Goal: Task Accomplishment & Management: Manage account settings

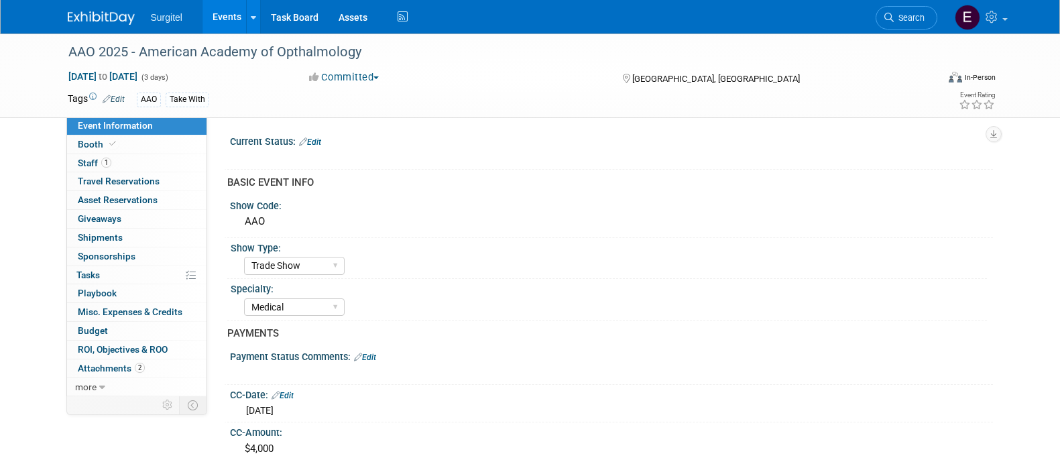
select select "Trade Show"
select select "Medical"
select select "Rewards - 12003"
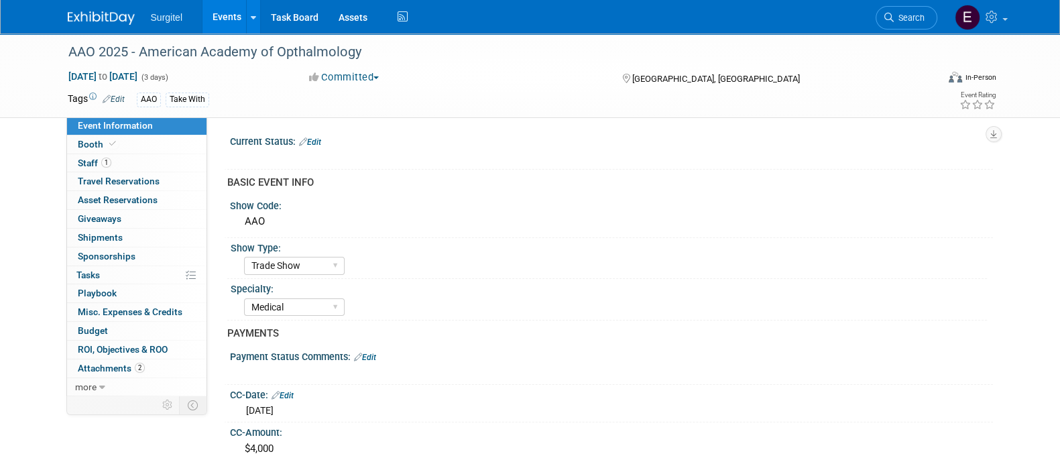
click at [214, 15] on link "Events" at bounding box center [226, 17] width 49 height 34
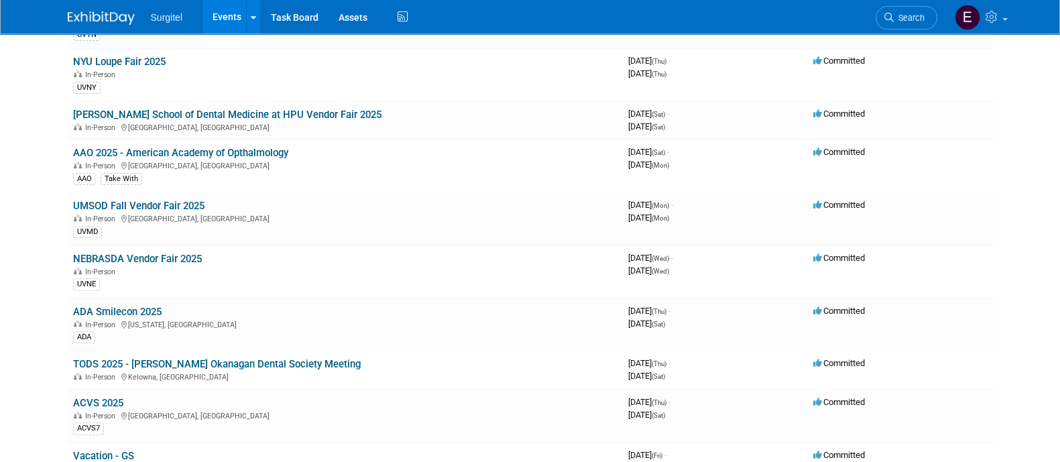
scroll to position [578, 0]
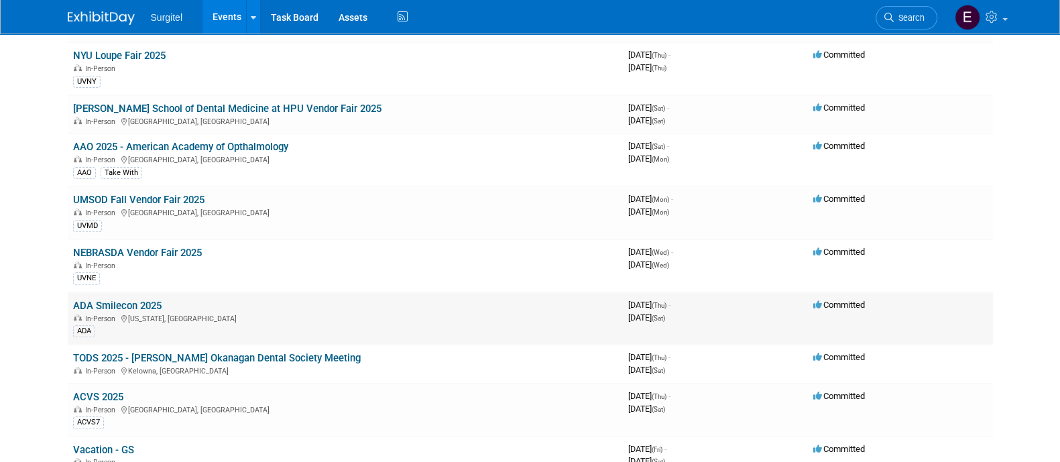
click at [139, 300] on link "ADA Smilecon 2025" at bounding box center [117, 306] width 88 height 12
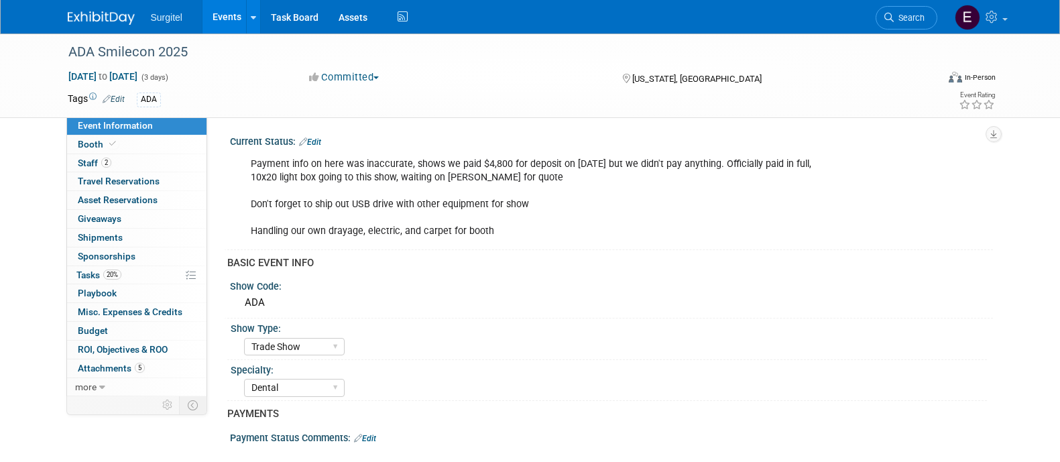
select select "Trade Show"
select select "Dental"
select select "No"
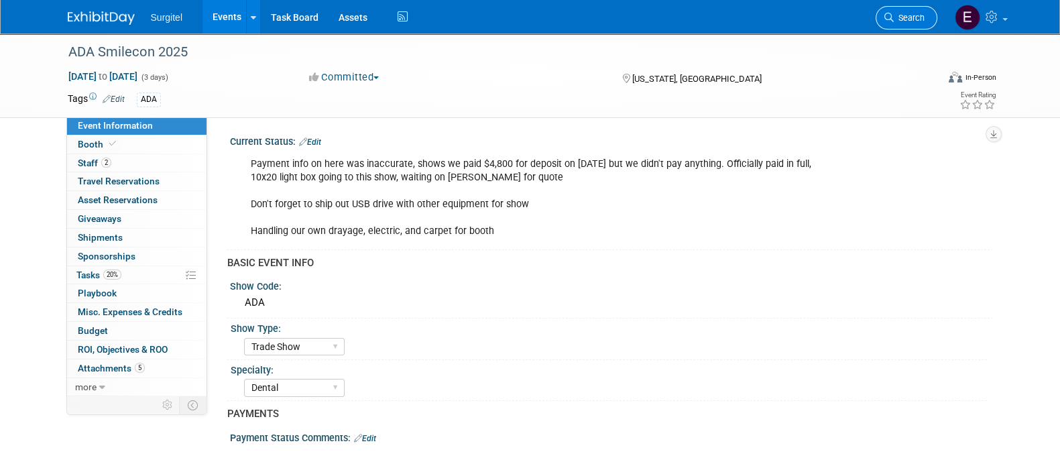
click at [910, 22] on span "Search" at bounding box center [909, 18] width 31 height 10
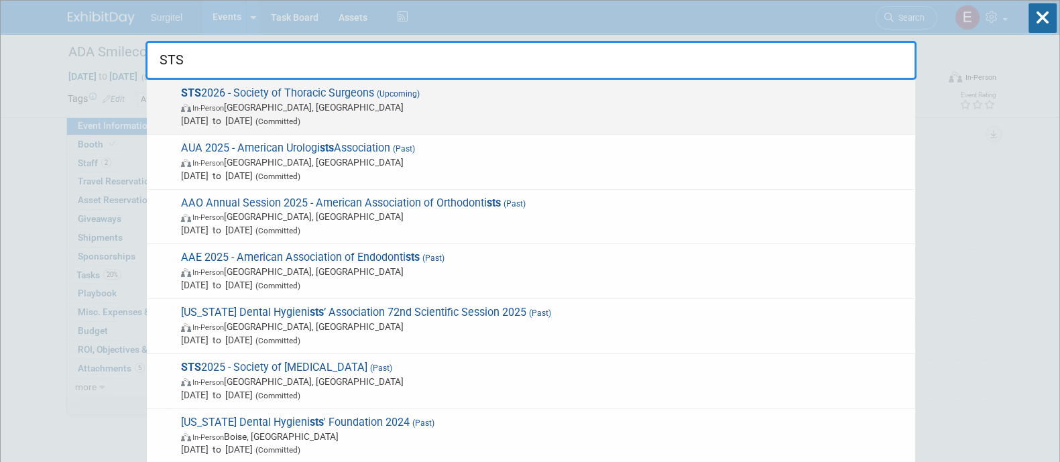
type input "STS"
click at [617, 127] on div "STS 2026 - Society of Thoracic Surgeons (Upcoming) In-Person New Orleans, LA Ja…" at bounding box center [531, 107] width 768 height 55
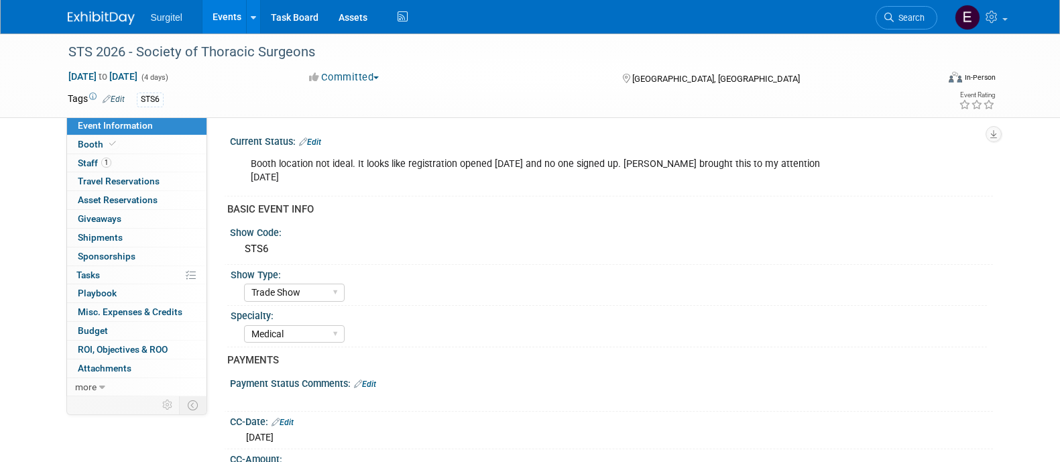
select select "Trade Show"
select select "Medical"
select select "SkyMiles - 93008"
select select "No"
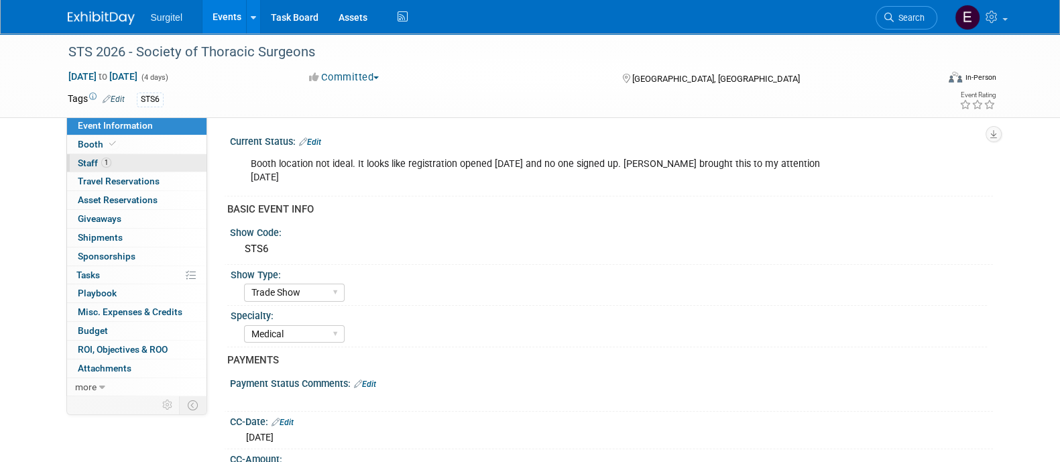
click at [125, 156] on link "1 Staff 1" at bounding box center [136, 163] width 139 height 18
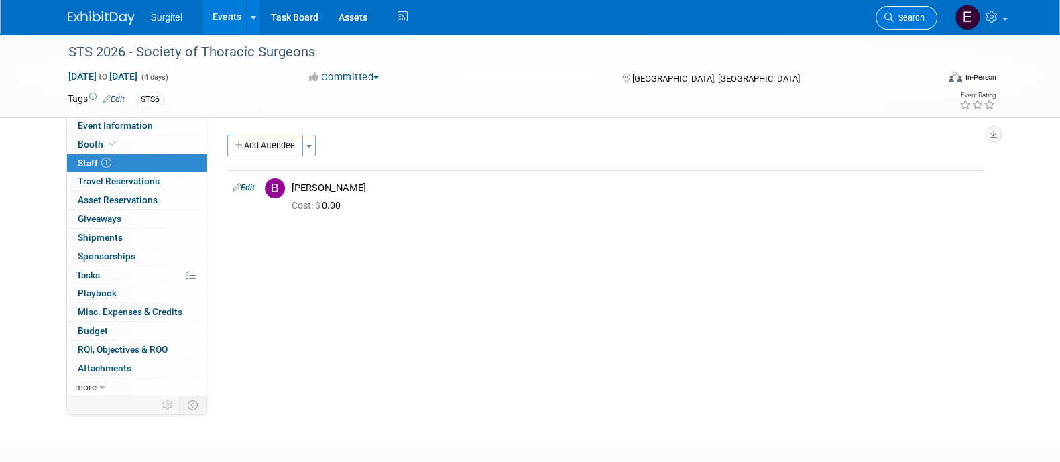
click at [908, 13] on span "Search" at bounding box center [909, 18] width 31 height 10
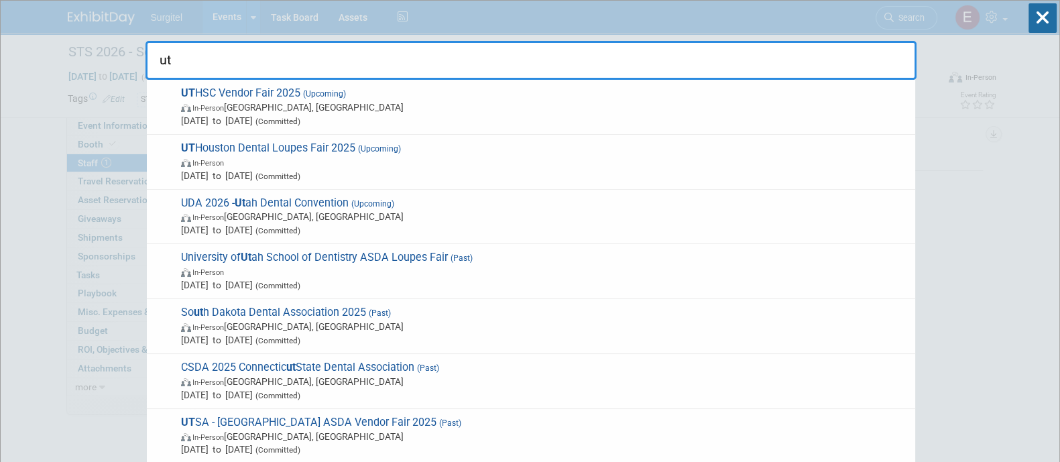
type input "u"
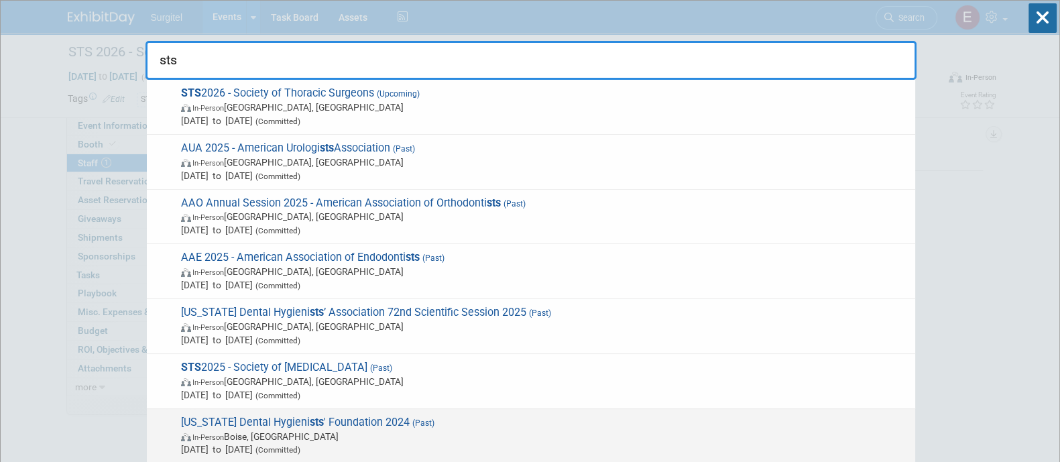
type input "sts"
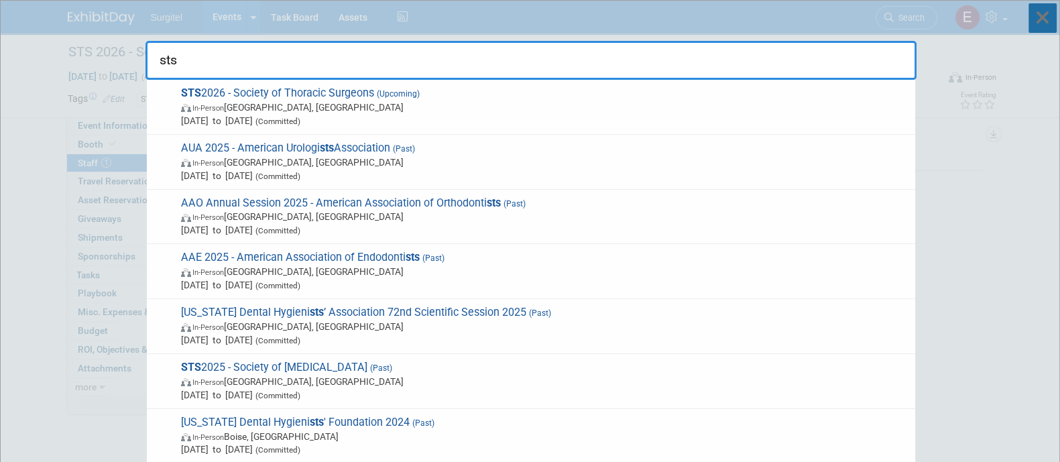
click at [1040, 21] on icon at bounding box center [1042, 17] width 28 height 29
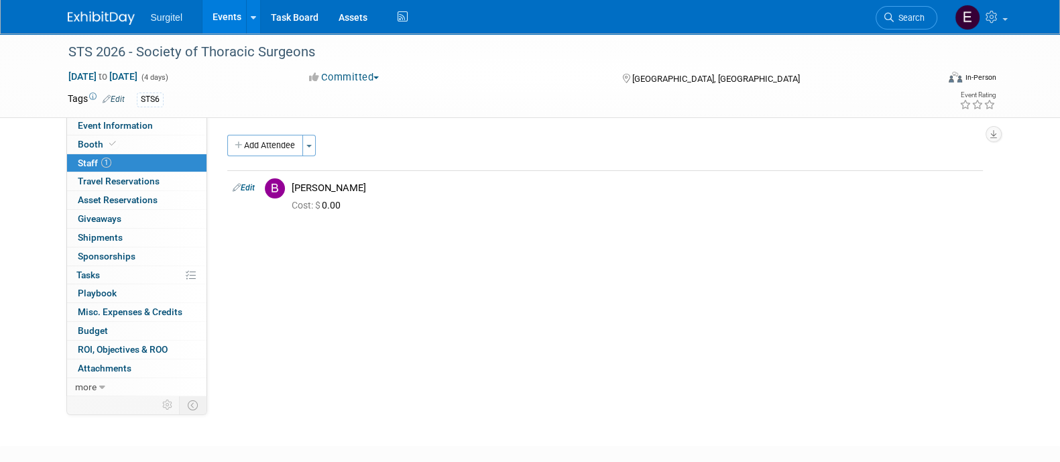
click at [223, 11] on link "Events" at bounding box center [226, 17] width 49 height 34
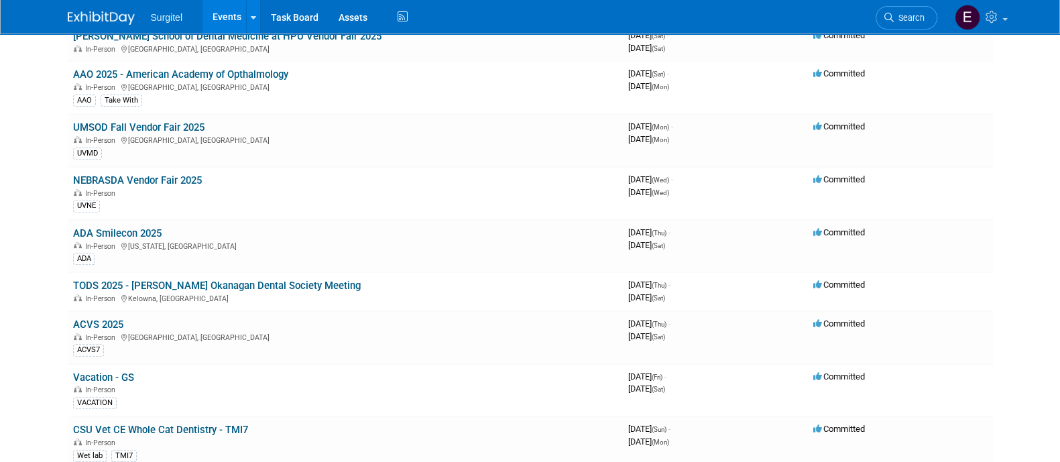
scroll to position [720, 0]
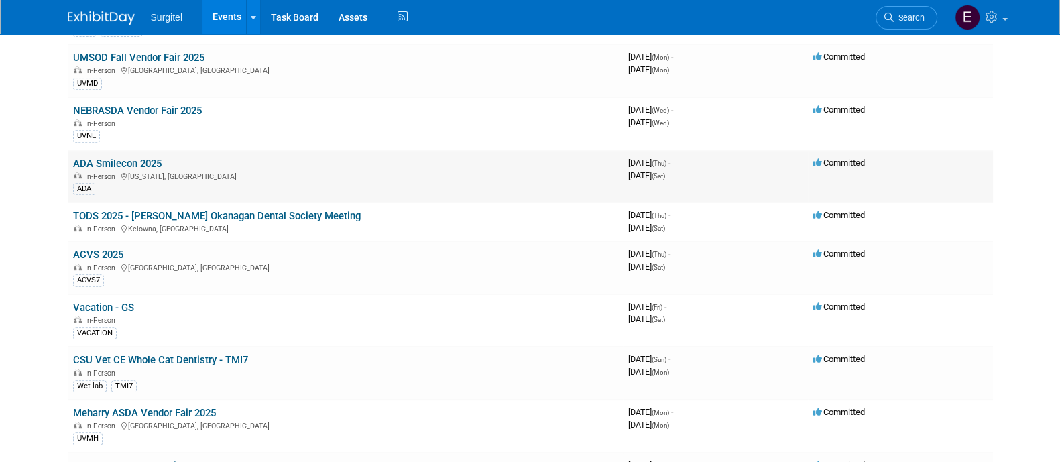
click at [136, 159] on link "ADA Smilecon 2025" at bounding box center [117, 164] width 88 height 12
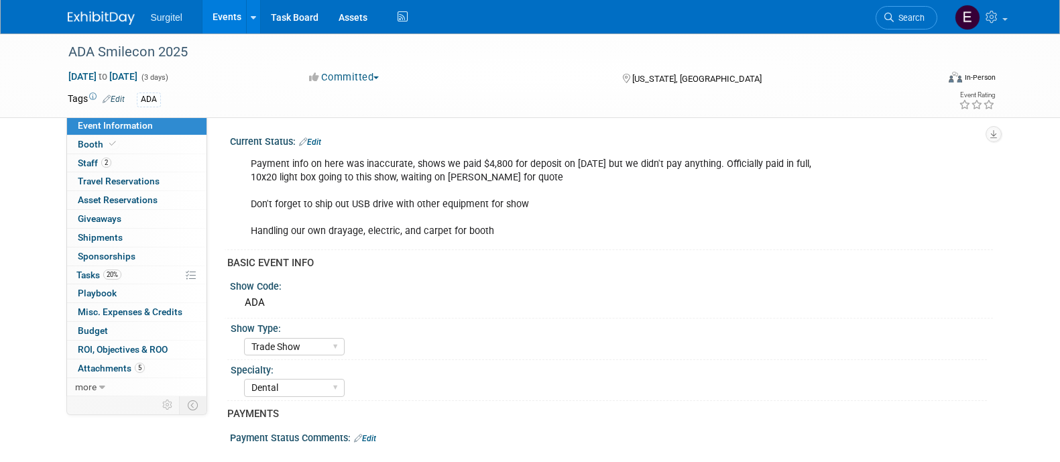
select select "Trade Show"
select select "Dental"
select select "No"
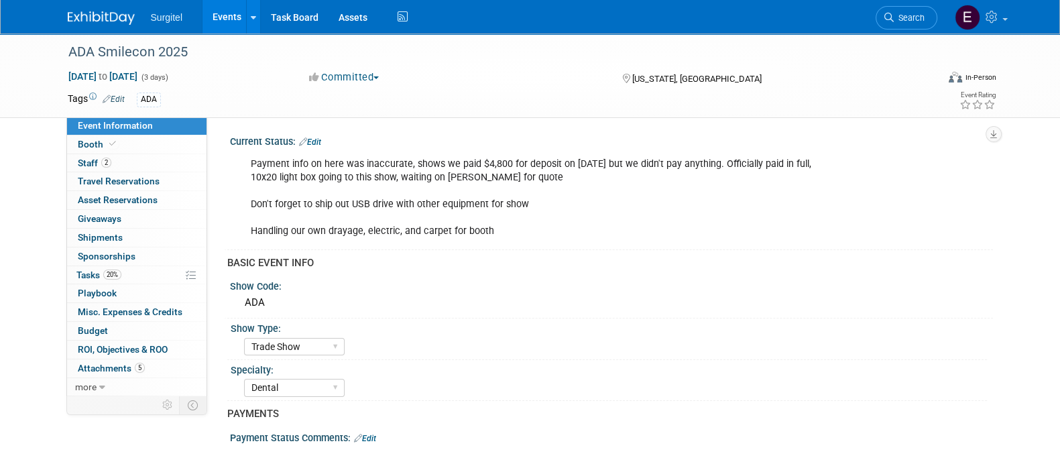
click at [213, 21] on link "Events" at bounding box center [226, 17] width 49 height 34
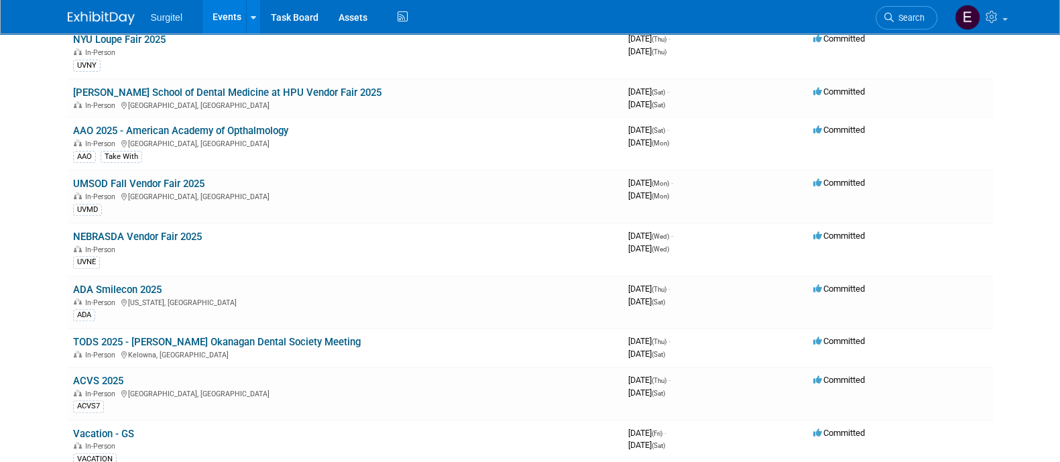
scroll to position [606, 0]
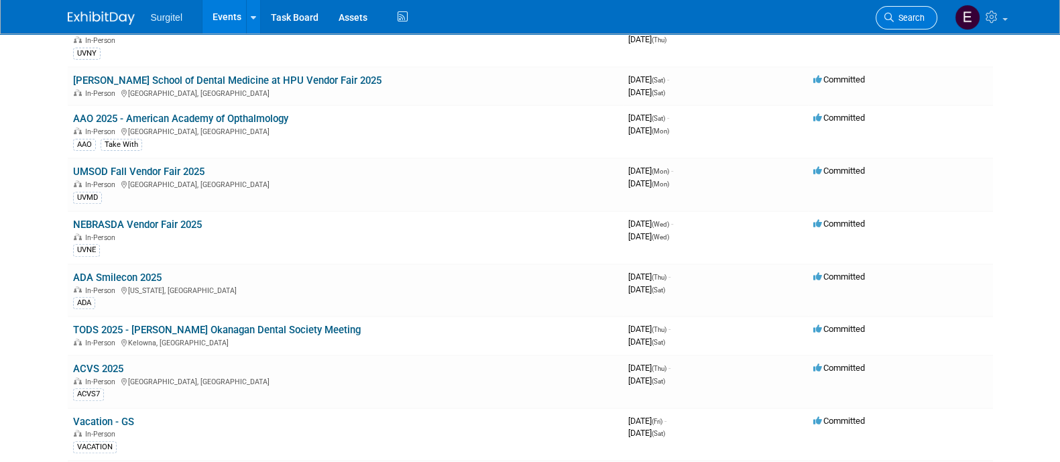
click at [884, 15] on icon at bounding box center [888, 17] width 9 height 9
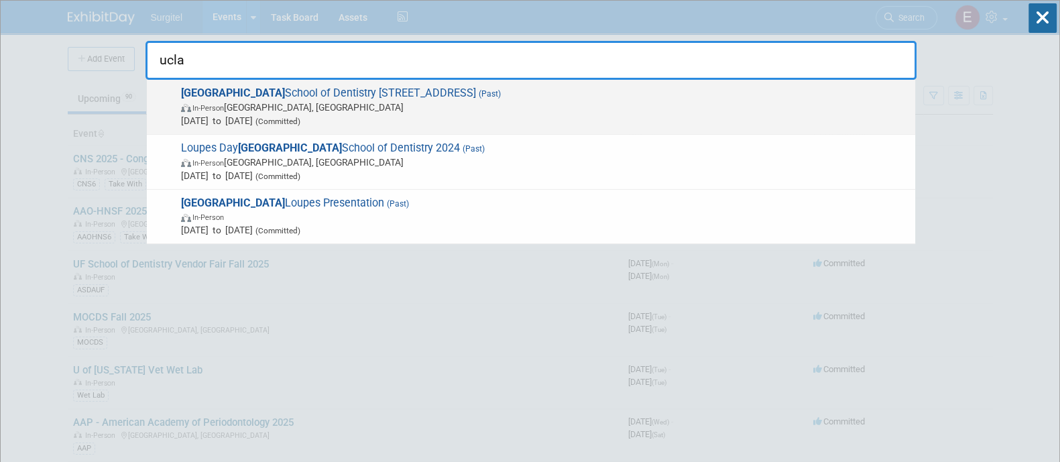
type input "ucla"
click at [806, 117] on span "Oct 1, 2025 to Oct 1, 2025 (Committed)" at bounding box center [544, 120] width 727 height 13
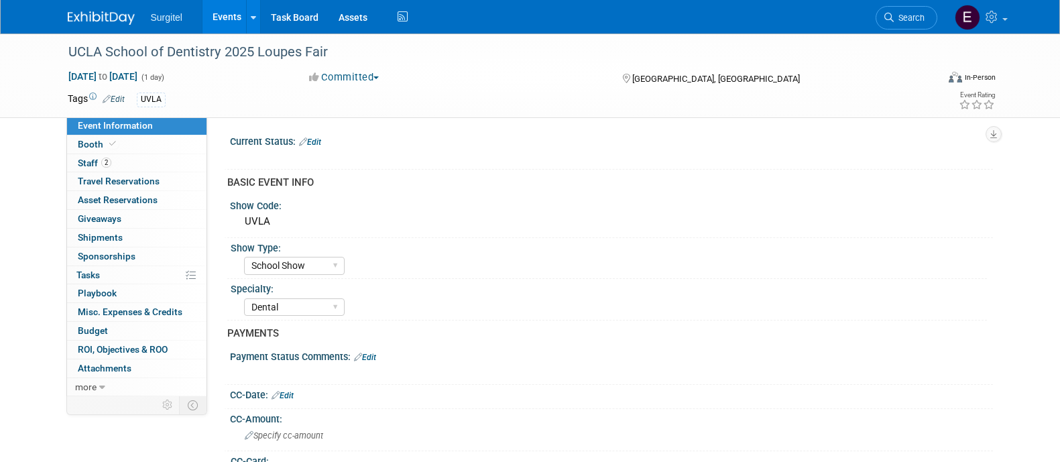
select select "School Show"
select select "Dental"
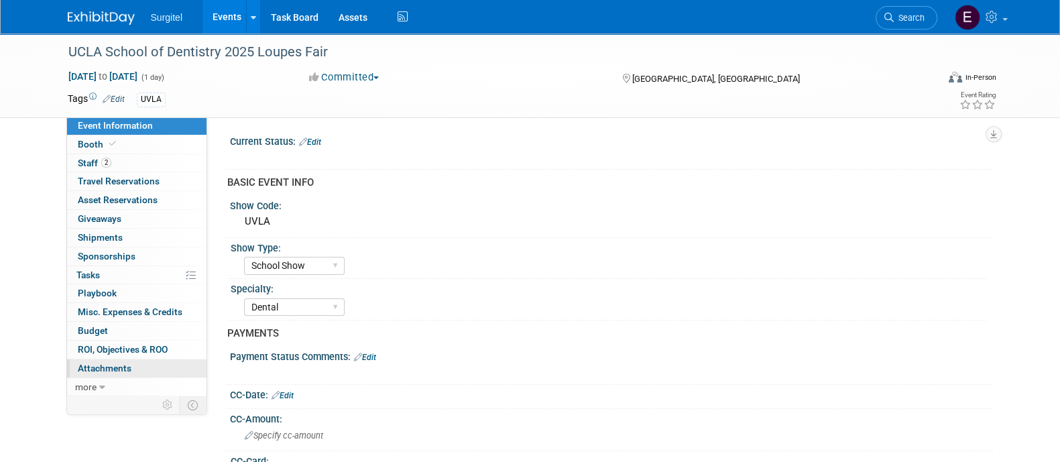
click at [110, 371] on span "Attachments 0" at bounding box center [105, 368] width 54 height 11
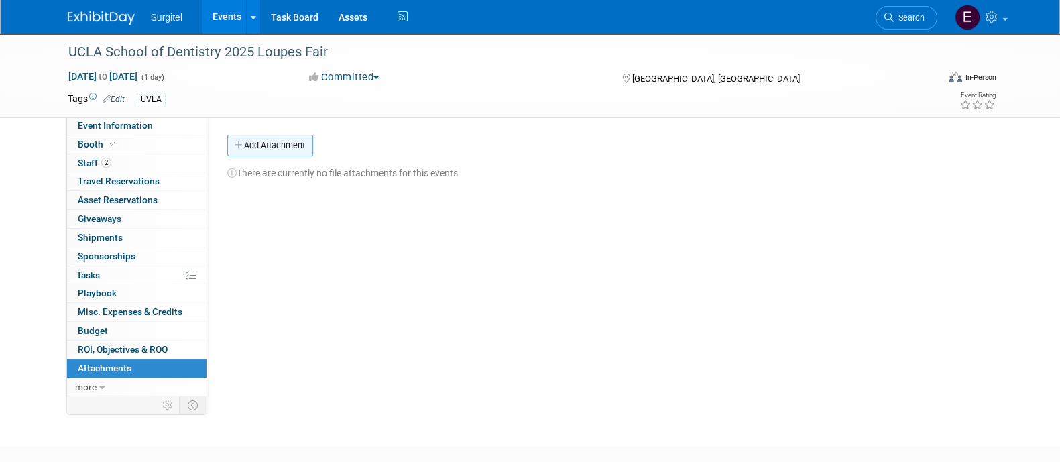
click at [258, 139] on button "Add Attachment" at bounding box center [270, 145] width 86 height 21
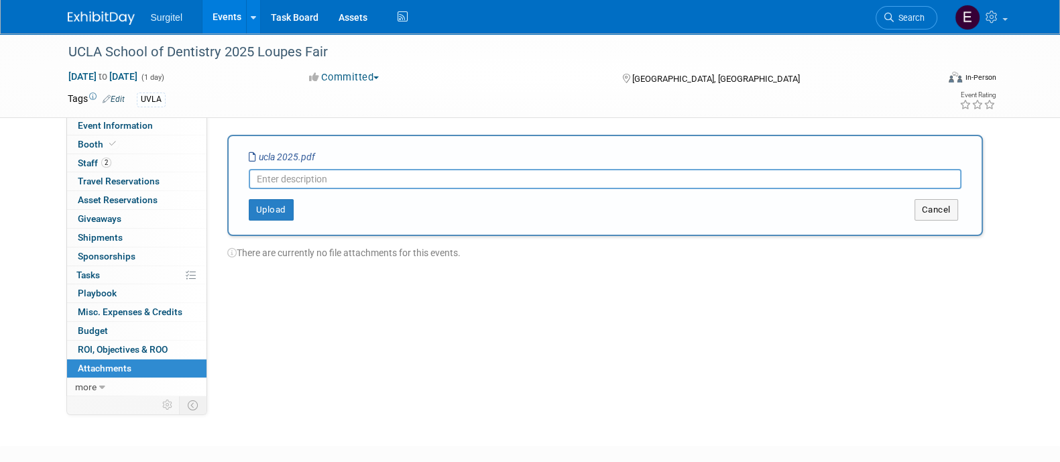
click at [295, 152] on icon "ucla 2025.pdf" at bounding box center [282, 157] width 66 height 11
click at [311, 178] on input "text" at bounding box center [605, 179] width 713 height 20
type input "Show Report"
click at [265, 199] on button "Upload" at bounding box center [271, 209] width 45 height 21
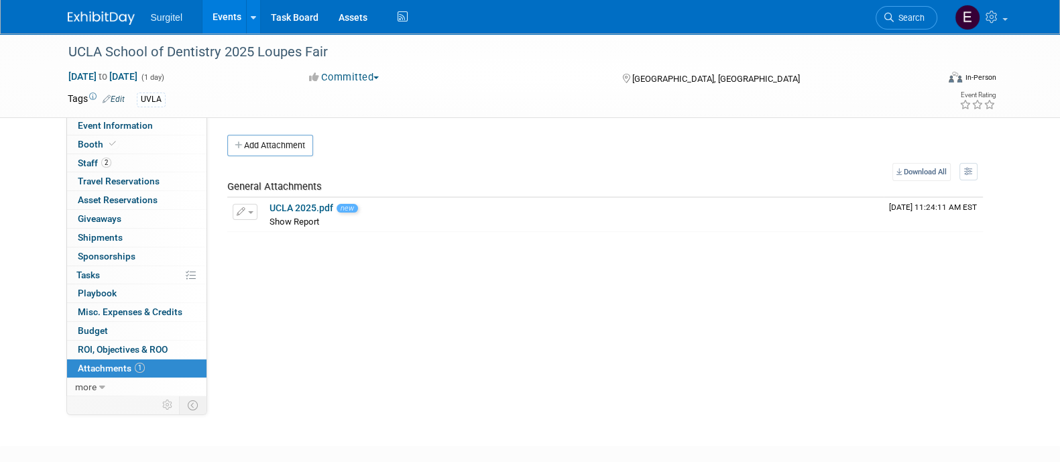
click at [225, 21] on link "Events" at bounding box center [226, 17] width 49 height 34
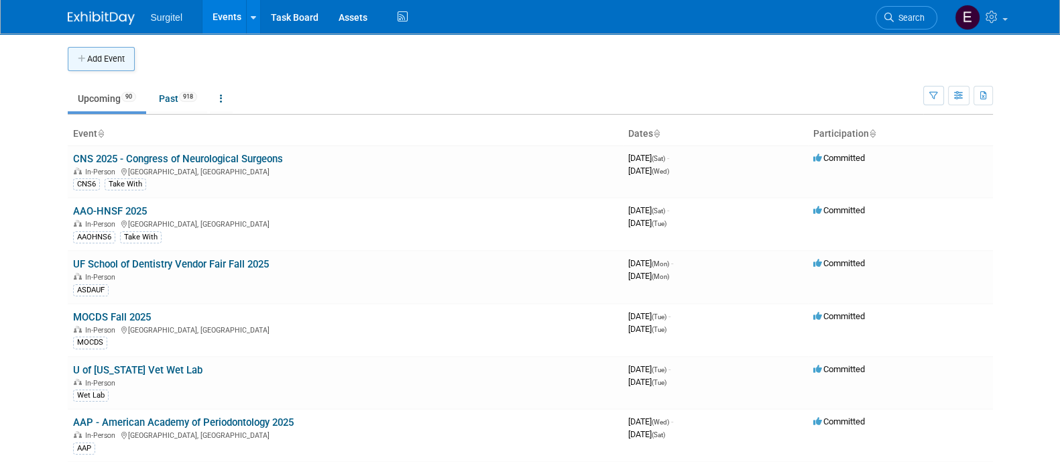
click at [105, 54] on button "Add Event" at bounding box center [101, 59] width 67 height 24
select select "9"
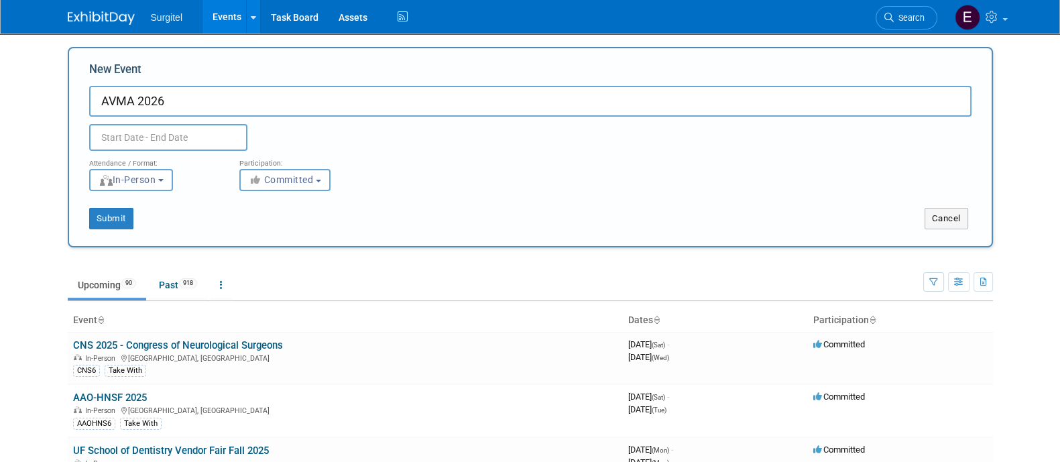
type input "AVMA 2026"
click at [149, 144] on input "text" at bounding box center [168, 137] width 158 height 27
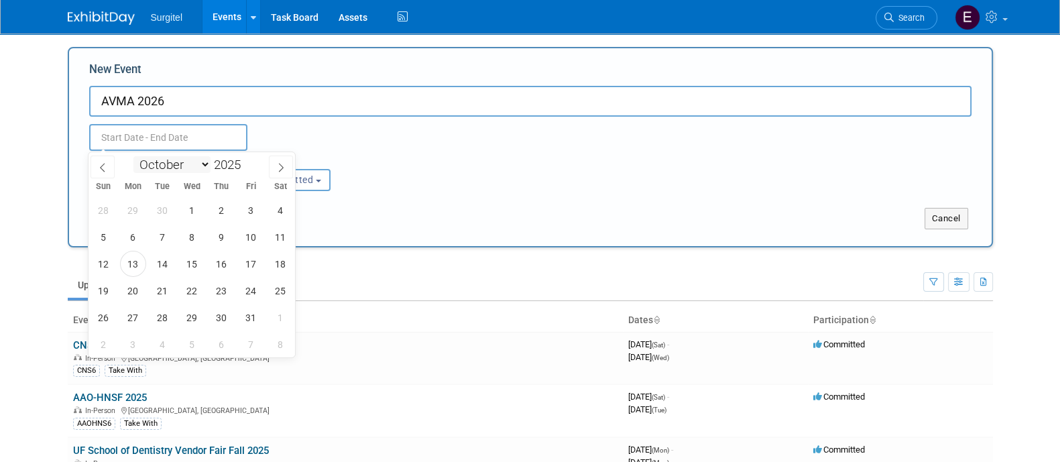
click at [175, 160] on select "January February March April May June July August September October November De…" at bounding box center [171, 164] width 77 height 17
select select "6"
click at [133, 156] on select "January February March April May June July August September October November De…" at bounding box center [171, 164] width 77 height 17
click at [249, 163] on span at bounding box center [245, 161] width 9 height 8
type input "2026"
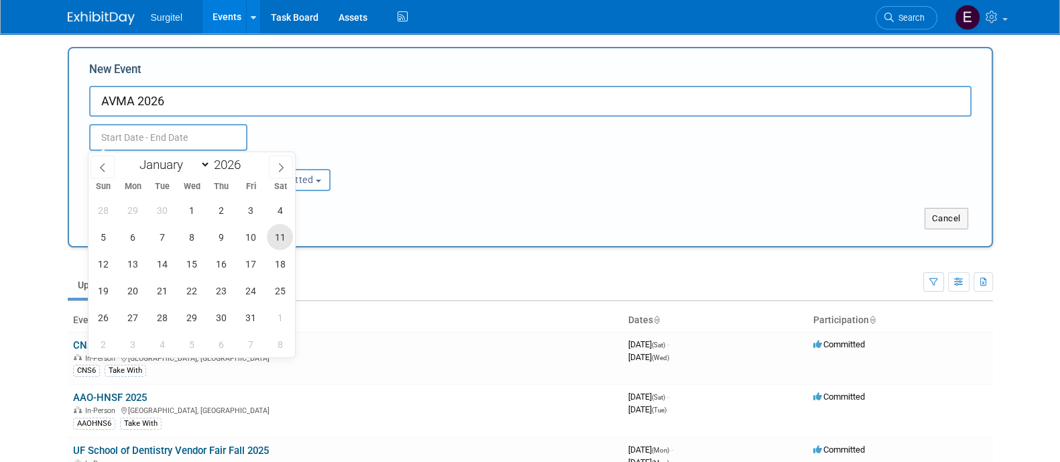
click at [278, 246] on span "11" at bounding box center [280, 237] width 26 height 26
click at [130, 266] on span "13" at bounding box center [133, 264] width 26 height 26
type input "Jul 11, 2026 to Jul 13, 2026"
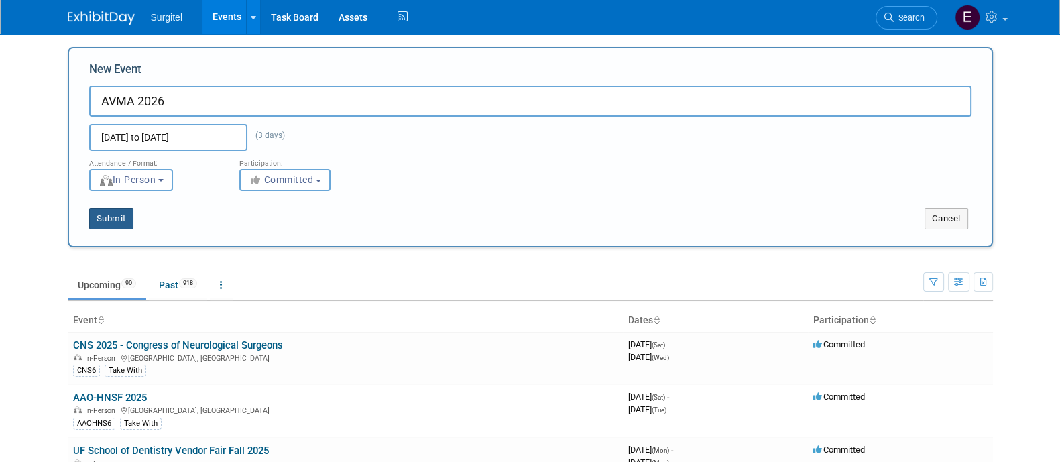
click at [111, 213] on button "Submit" at bounding box center [111, 218] width 44 height 21
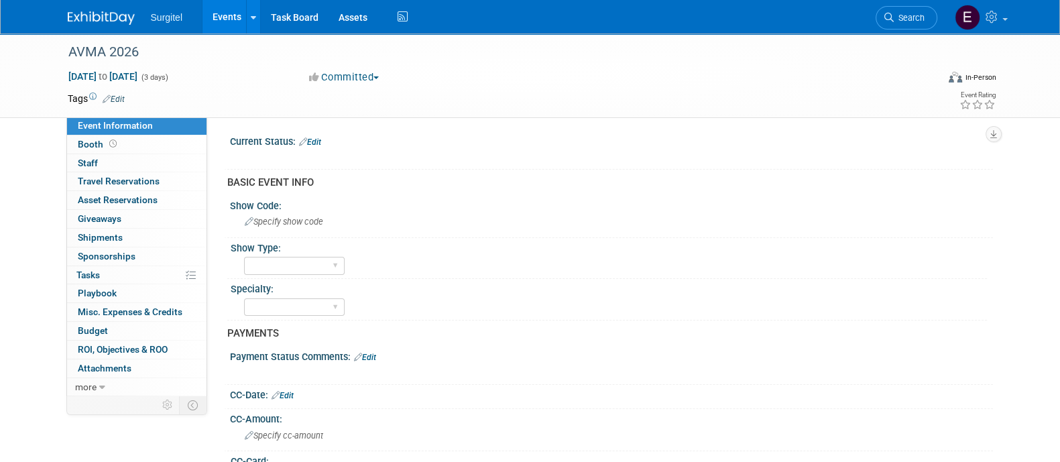
click at [121, 101] on link "Edit" at bounding box center [114, 99] width 22 height 9
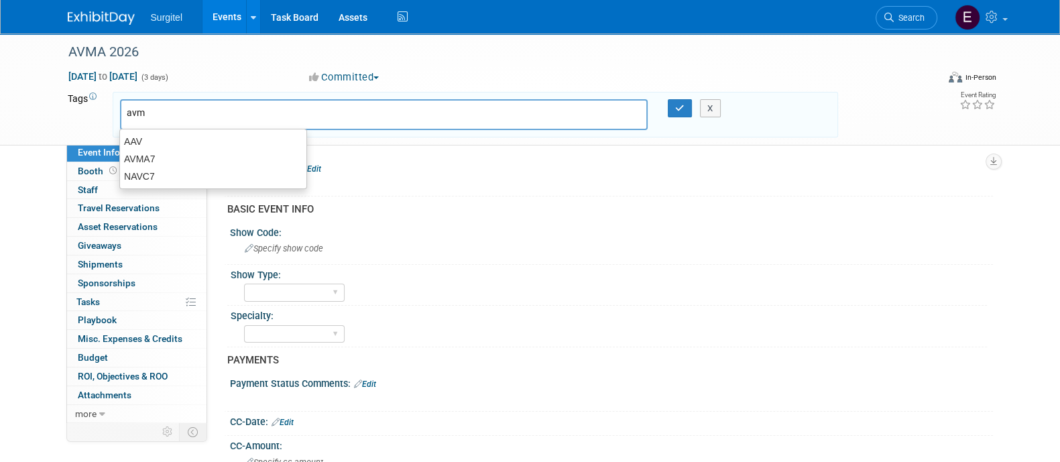
type input "avma"
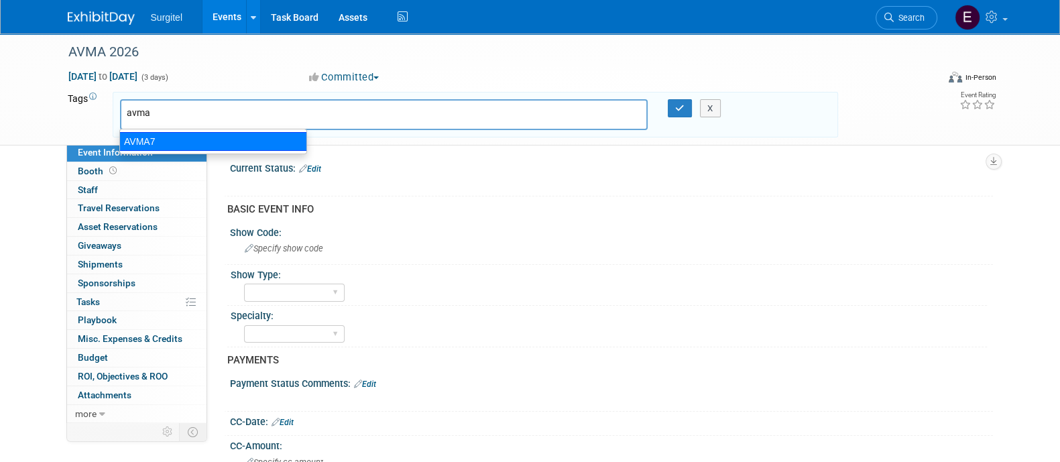
click at [147, 141] on div "AVMA7" at bounding box center [213, 141] width 188 height 19
type input "AVMA7"
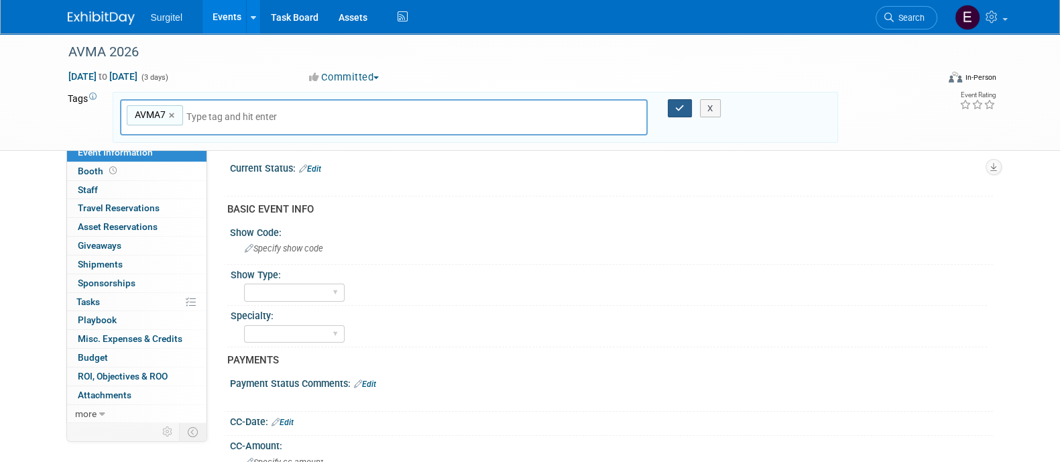
click at [676, 104] on icon "button" at bounding box center [679, 108] width 9 height 9
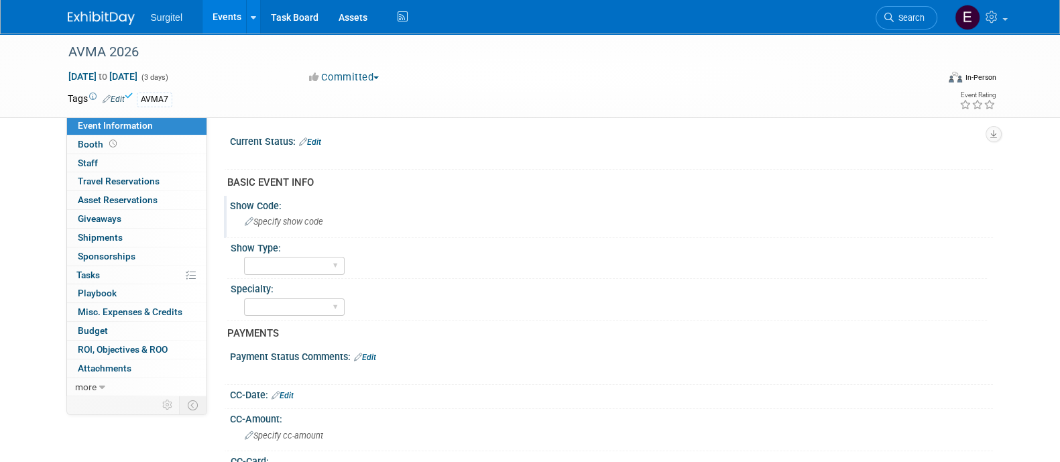
click at [267, 224] on span "Specify show code" at bounding box center [284, 222] width 78 height 10
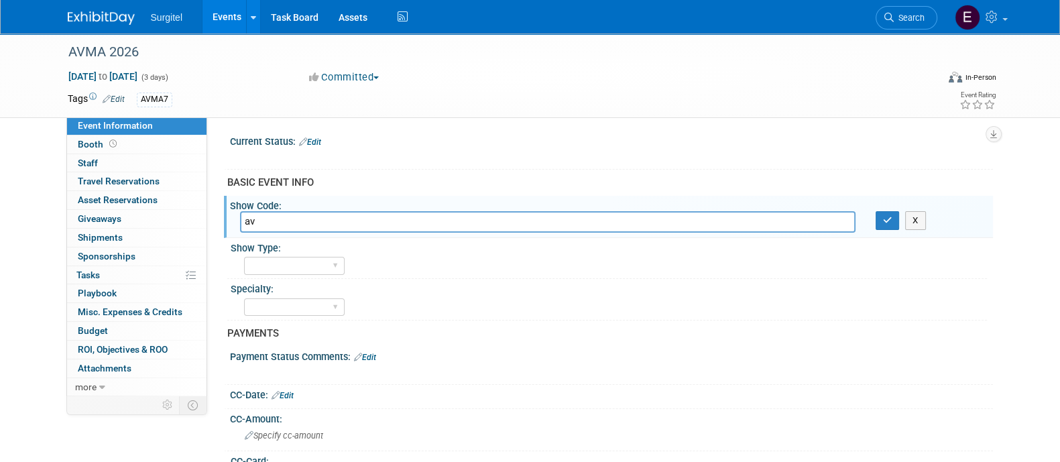
type input "a"
type input "AVMA7"
click at [890, 217] on icon "button" at bounding box center [887, 220] width 9 height 9
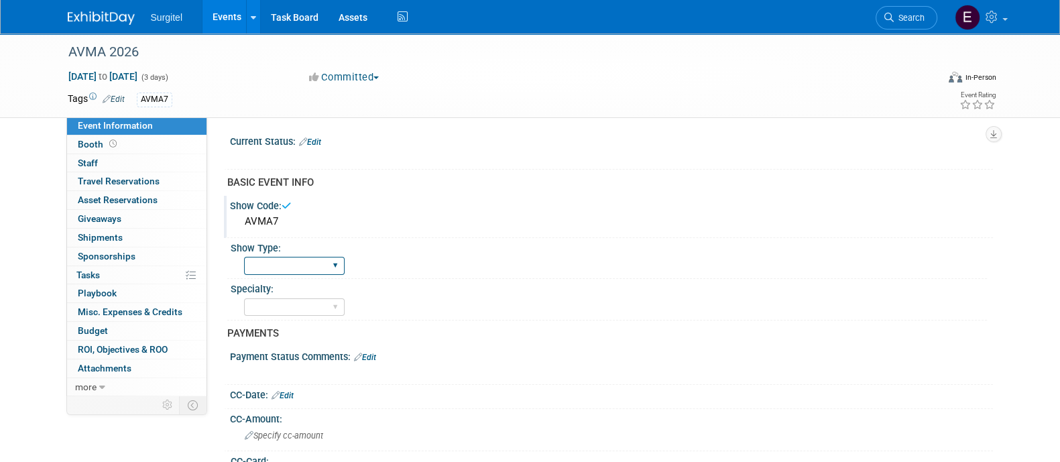
click at [310, 263] on select "School Show Trade Show Wet Lab CE Course Lunch and Learn" at bounding box center [294, 266] width 101 height 18
select select "Trade Show"
click at [244, 257] on select "School Show Trade Show Wet Lab CE Course Lunch and Learn" at bounding box center [294, 266] width 101 height 18
click at [299, 315] on div "Dental Hygiene Medical Veterinarian Other" at bounding box center [294, 307] width 101 height 25
click at [298, 302] on select "Dental Hygiene Medical Veterinarian Other" at bounding box center [294, 307] width 101 height 18
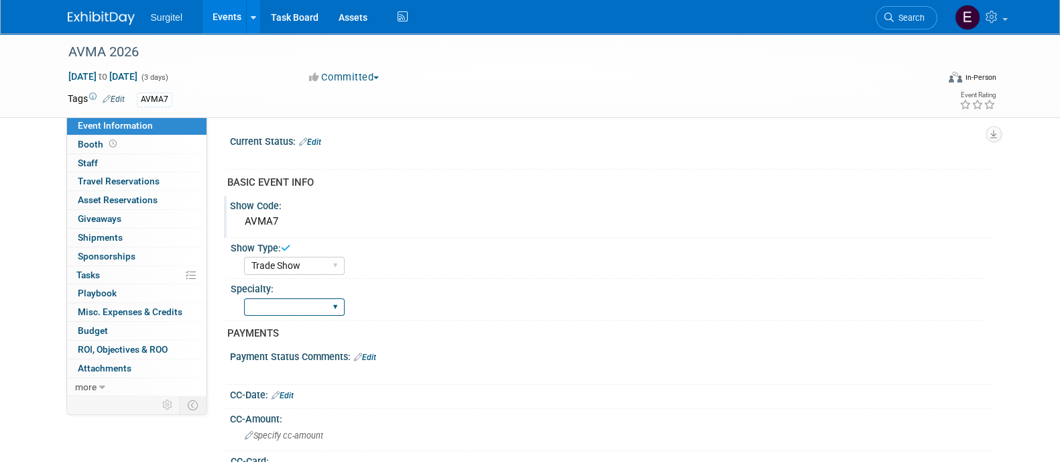
select select "Veterinarian"
click at [244, 298] on select "Dental Hygiene Medical Veterinarian Other" at bounding box center [294, 307] width 101 height 18
click at [284, 394] on link "Edit" at bounding box center [283, 395] width 22 height 9
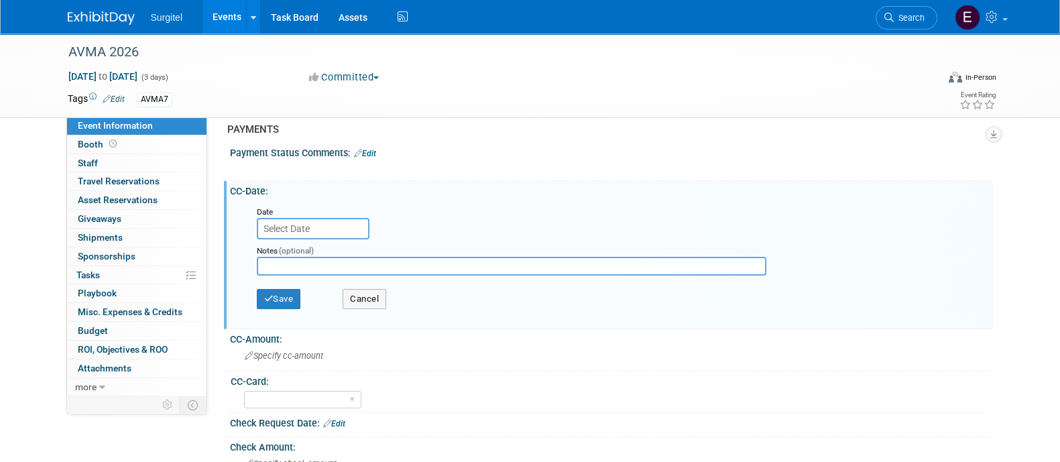
scroll to position [241, 0]
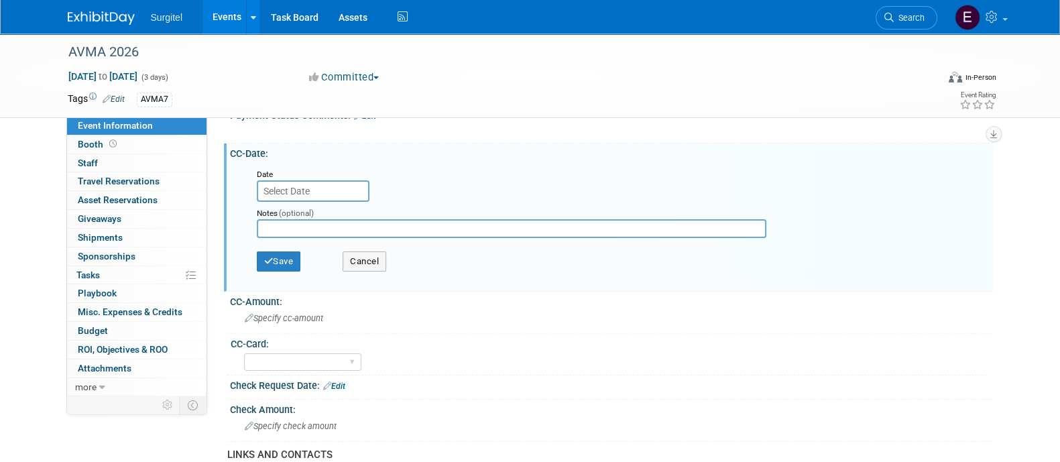
click at [332, 188] on input "text" at bounding box center [313, 190] width 113 height 21
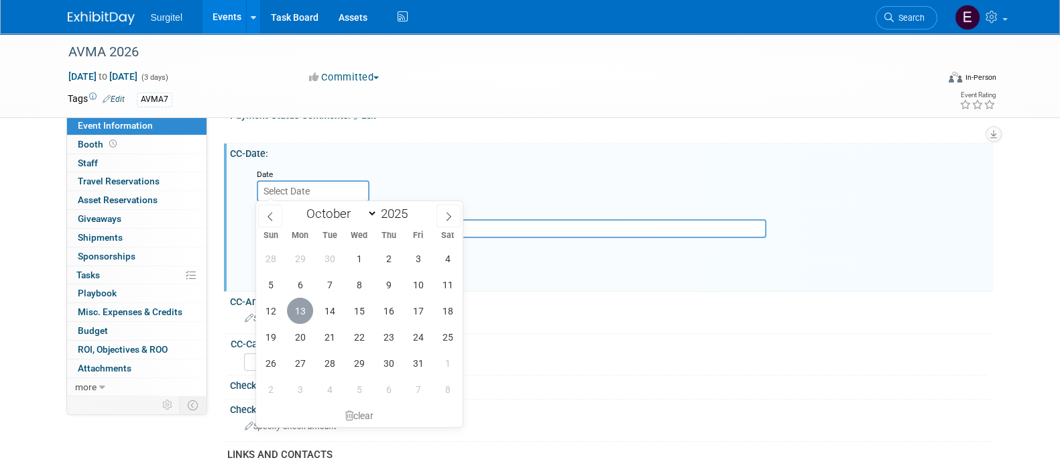
click at [306, 312] on span "13" at bounding box center [300, 311] width 26 height 26
type input "Oct 13, 2025"
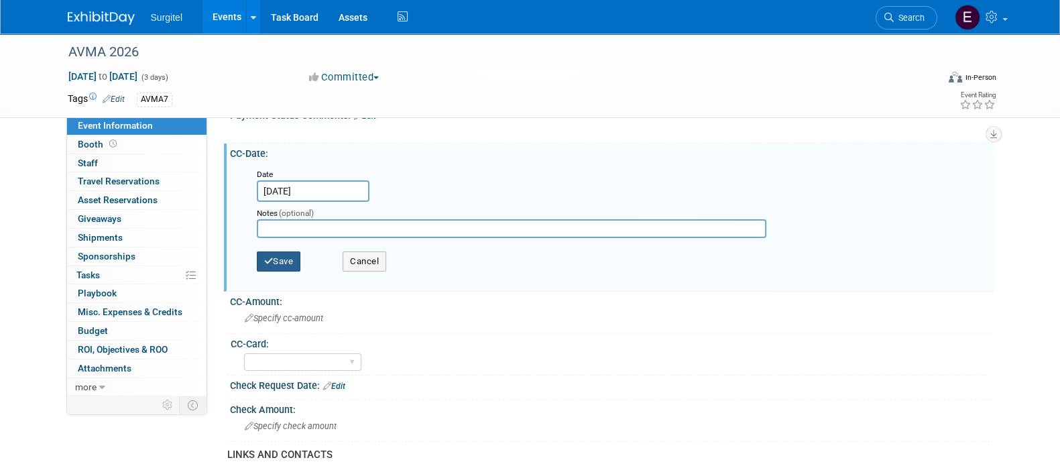
click at [278, 251] on button "Save" at bounding box center [279, 261] width 44 height 20
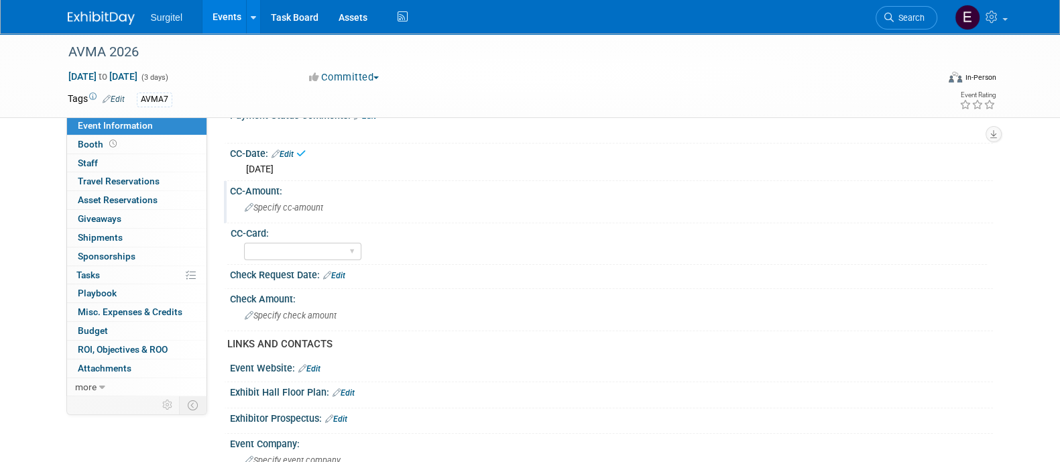
click at [284, 204] on span "Specify cc-amount" at bounding box center [284, 207] width 78 height 10
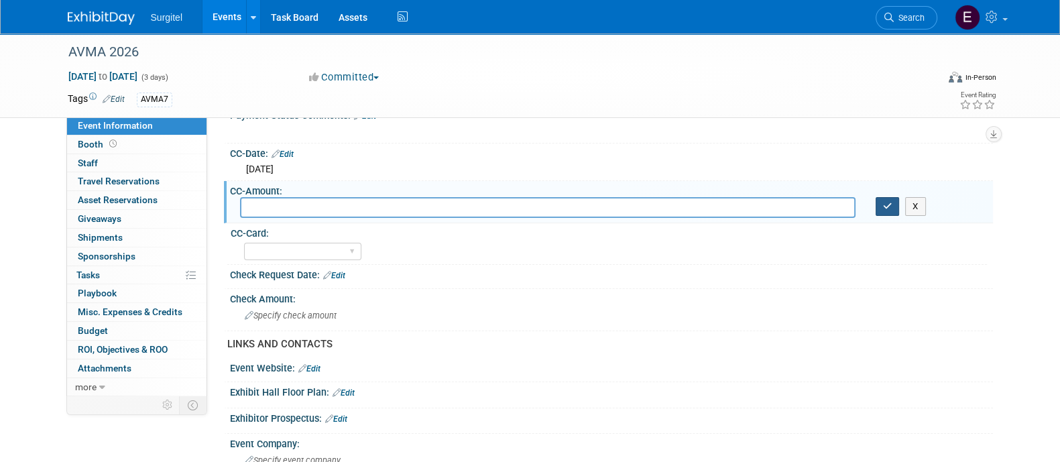
click at [897, 203] on button "button" at bounding box center [888, 206] width 24 height 19
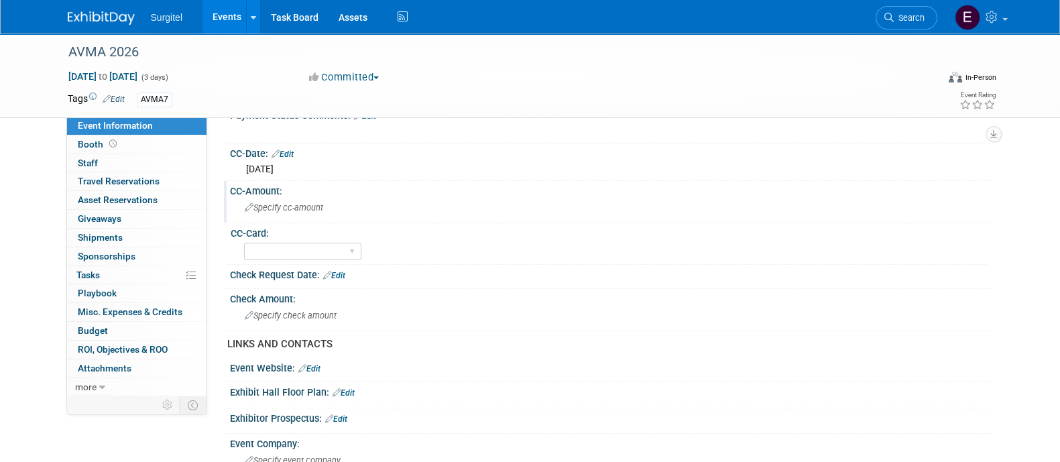
click at [221, 15] on link "Events" at bounding box center [226, 17] width 49 height 34
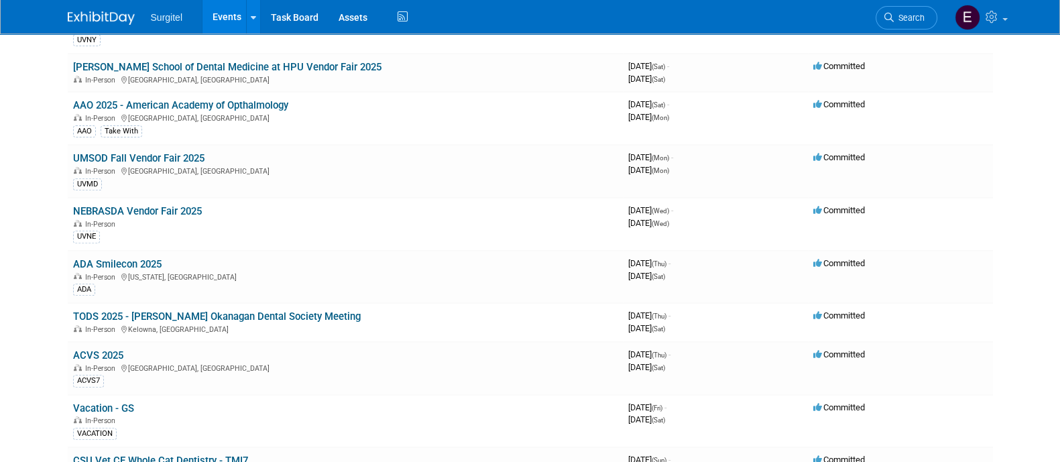
scroll to position [593, 0]
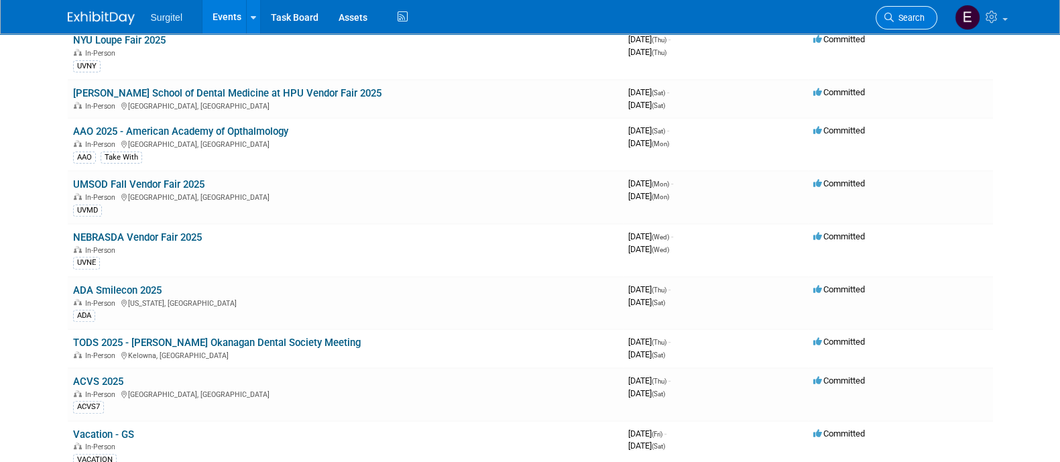
click at [905, 16] on span "Search" at bounding box center [909, 18] width 31 height 10
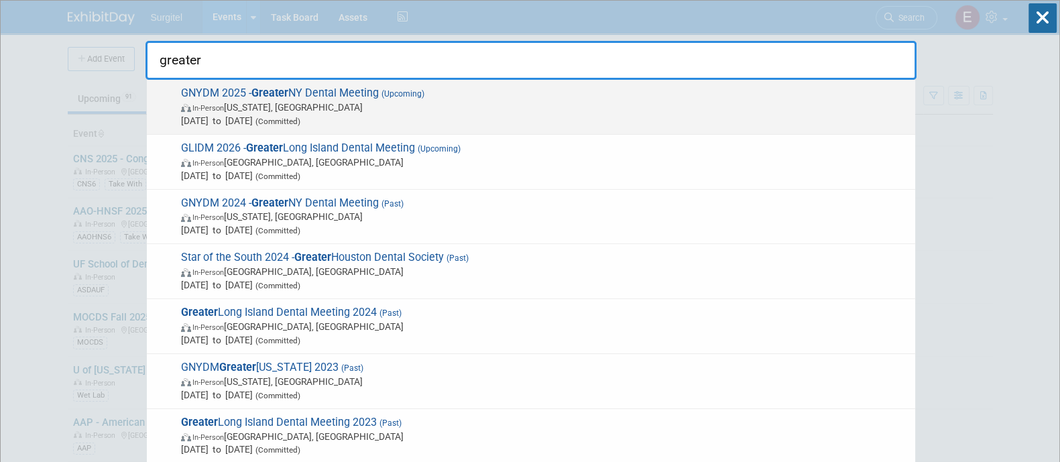
type input "greater"
click at [825, 114] on span "[DATE] to [DATE] (Committed)" at bounding box center [544, 120] width 727 height 13
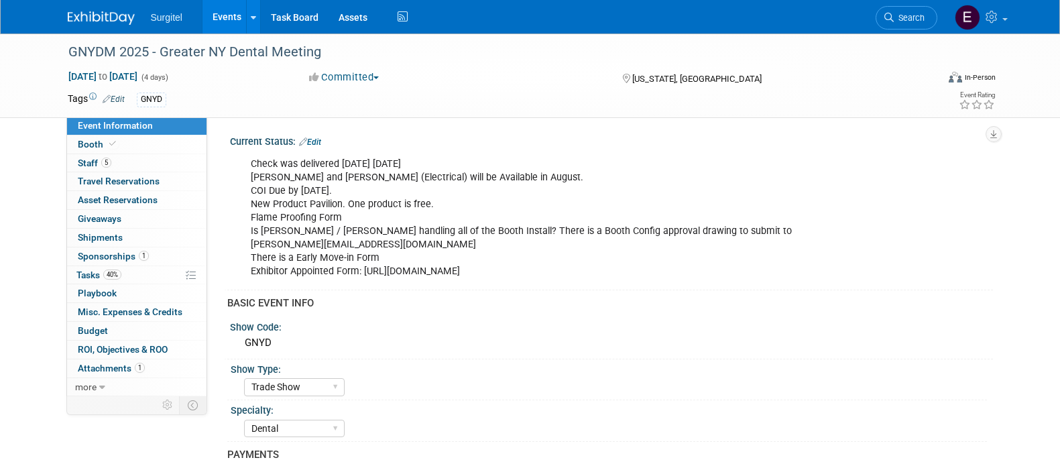
select select "Trade Show"
select select "Dental"
select select "Rewards - 12003"
select select "No"
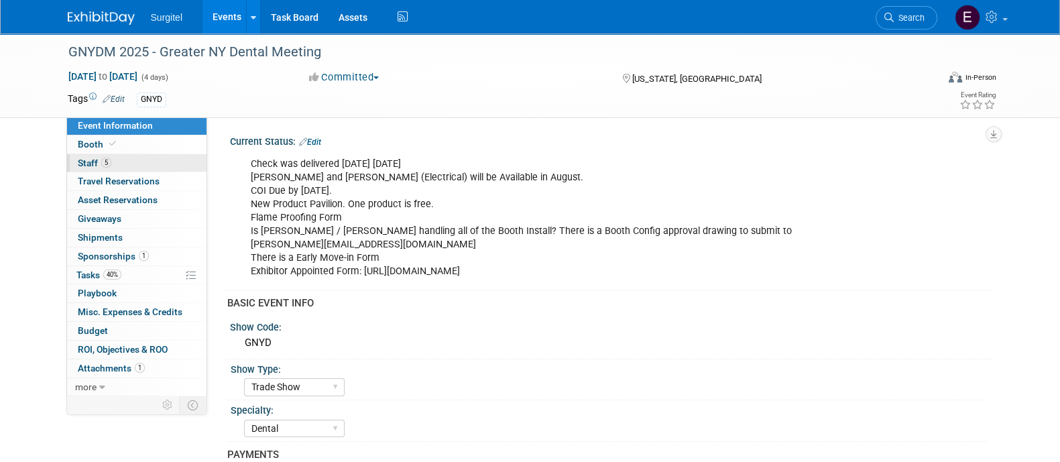
click at [115, 158] on link "5 Staff 5" at bounding box center [136, 163] width 139 height 18
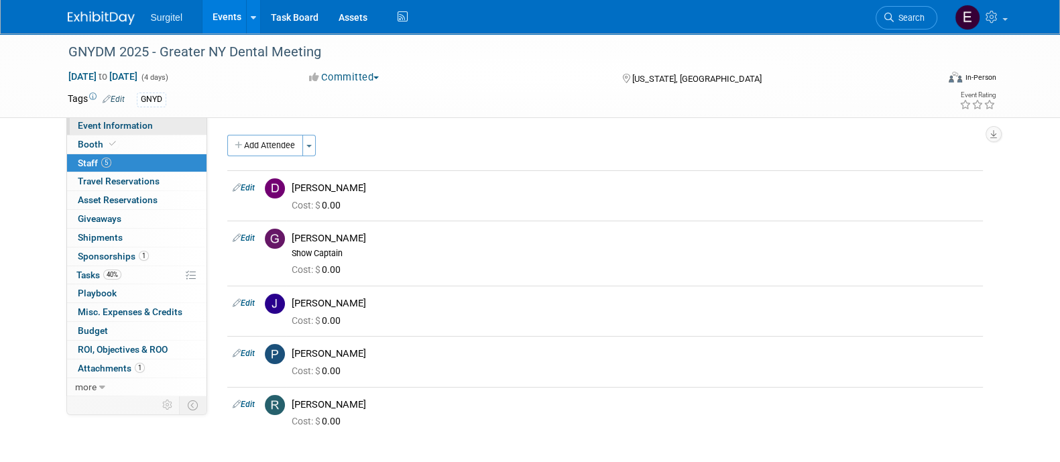
click at [138, 126] on span "Event Information" at bounding box center [115, 125] width 75 height 11
select select "Trade Show"
select select "Dental"
select select "Rewards - 12003"
select select "No"
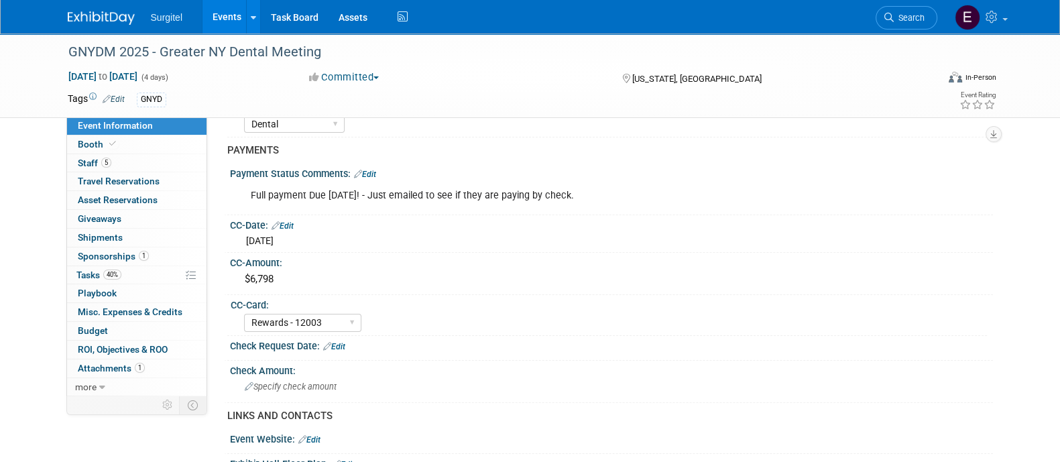
scroll to position [306, 0]
click at [95, 160] on span "Staff 5" at bounding box center [95, 163] width 34 height 11
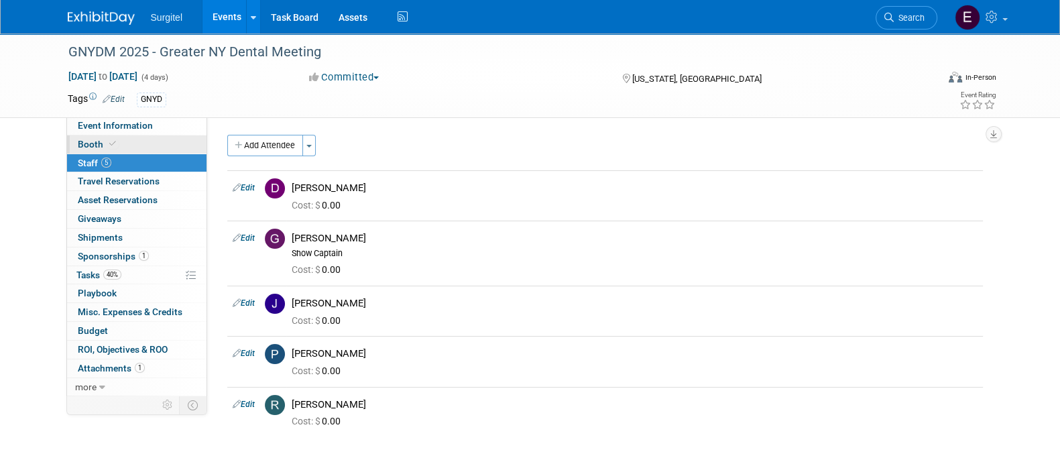
click at [131, 140] on link "Booth" at bounding box center [136, 144] width 139 height 18
